Goal: Task Accomplishment & Management: Manage account settings

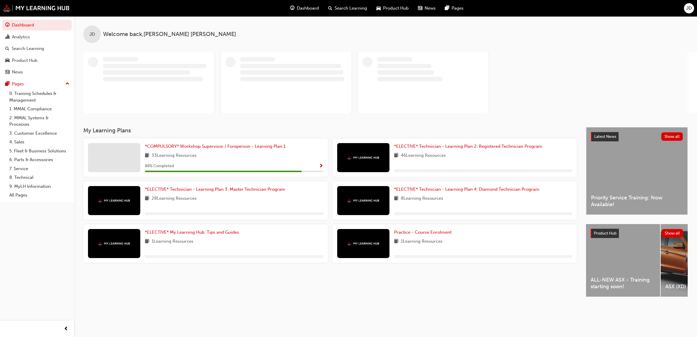
click at [692, 4] on div "JD" at bounding box center [689, 8] width 10 height 10
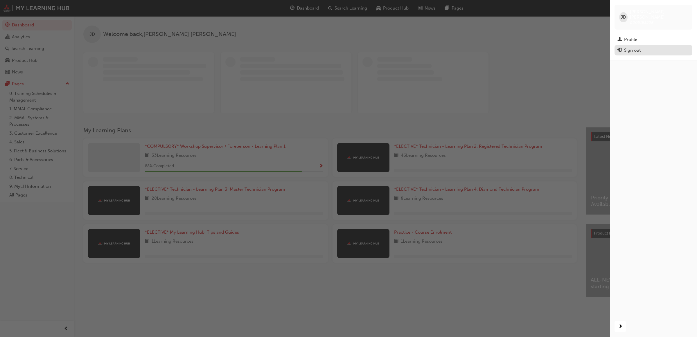
click at [631, 47] on div "Sign out" at bounding box center [632, 50] width 17 height 7
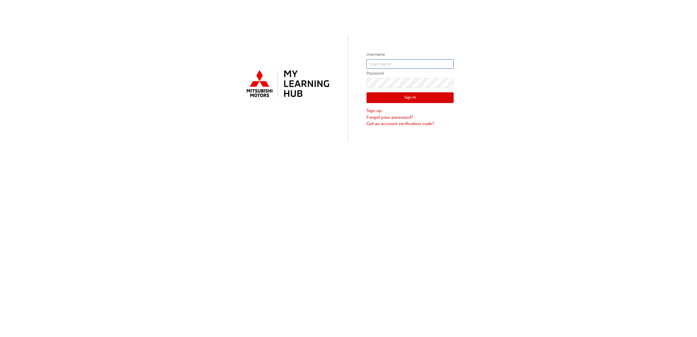
type input "0005183328"
click at [403, 64] on input "0005183328" at bounding box center [410, 64] width 87 height 10
click at [374, 177] on div "Username 0005183328 Password Sign In Sign up Forgot your password? Got an accou…" at bounding box center [348, 168] width 697 height 337
click at [388, 116] on link "Forgot your password?" at bounding box center [410, 117] width 87 height 7
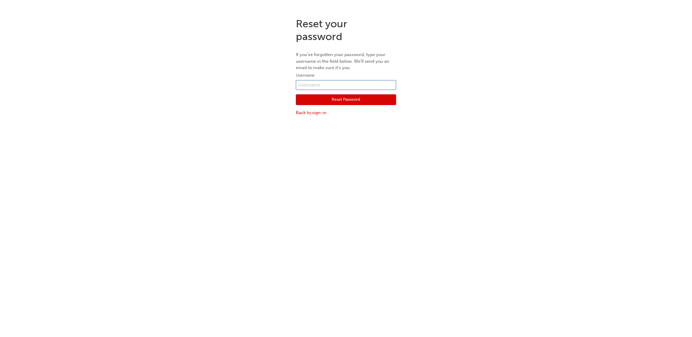
click at [306, 85] on input "text" at bounding box center [346, 85] width 100 height 10
type input "0005881260"
click at [340, 102] on button "Reset Password" at bounding box center [346, 99] width 100 height 11
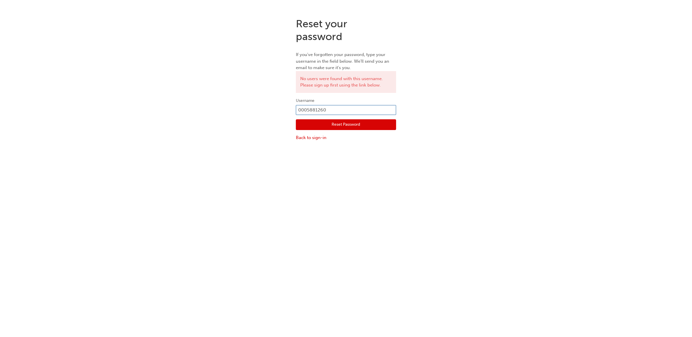
click at [307, 109] on input "0005881260" at bounding box center [346, 110] width 100 height 10
drag, startPoint x: 307, startPoint y: 109, endPoint x: 292, endPoint y: 107, distance: 14.7
click at [292, 107] on div "Reset your password If you've forgotten your password, type your username in th…" at bounding box center [345, 79] width 109 height 132
type input "5881260"
click at [337, 126] on button "Reset Password" at bounding box center [346, 124] width 100 height 11
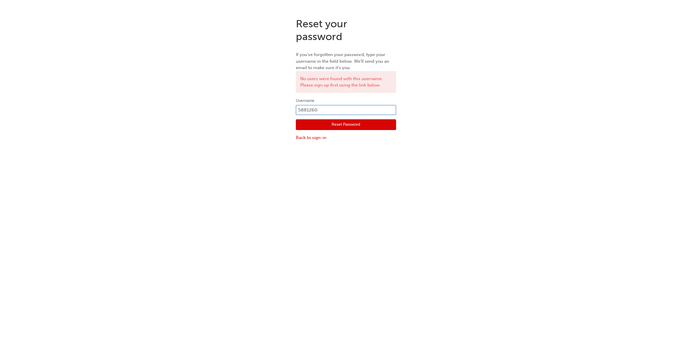
click at [298, 109] on input "5881260" at bounding box center [346, 110] width 100 height 10
type input "0005881261"
click at [334, 120] on button "Reset Password" at bounding box center [346, 124] width 100 height 11
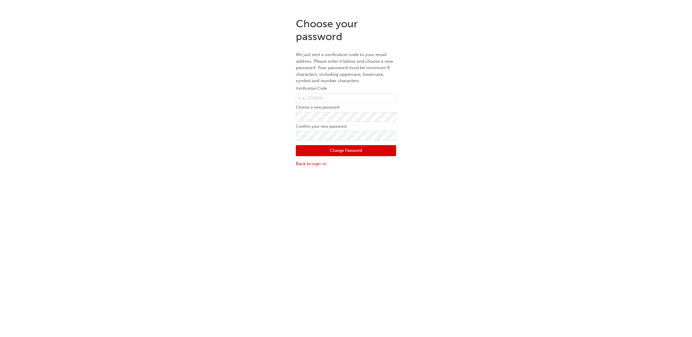
click at [237, 71] on div "Choose your password We just sent a verification code to your email address. Pl…" at bounding box center [346, 92] width 692 height 158
